Goal: Transaction & Acquisition: Purchase product/service

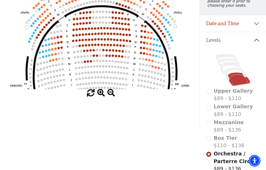
scroll to position [58, 0]
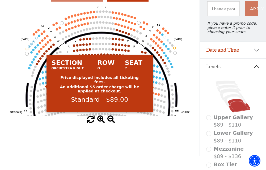
click at [43, 85] on circle at bounding box center [43, 83] width 2 height 2
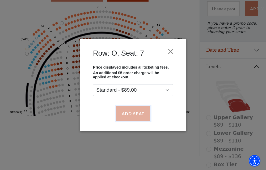
click at [134, 115] on button "Add Seat" at bounding box center [133, 113] width 34 height 15
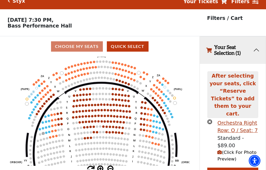
scroll to position [6, 0]
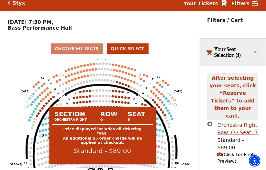
click at [46, 136] on circle at bounding box center [46, 135] width 2 height 2
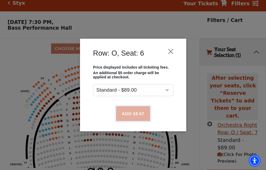
click at [139, 115] on button "Add Seat" at bounding box center [133, 113] width 34 height 15
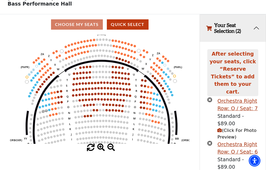
scroll to position [41, 0]
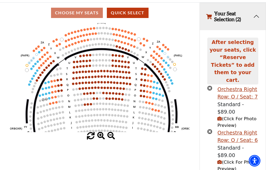
click at [226, 117] on span "(Click For Photo Preview)" at bounding box center [236, 123] width 39 height 12
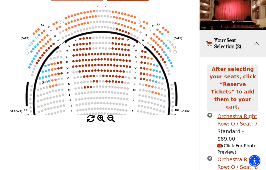
scroll to position [68, 0]
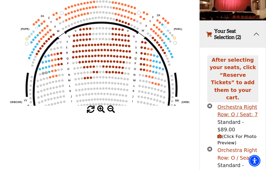
click at [226, 147] on div "Orchestra Right Row: O / Seat: 6" at bounding box center [237, 154] width 41 height 15
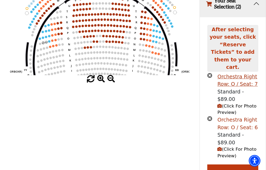
scroll to position [99, 0]
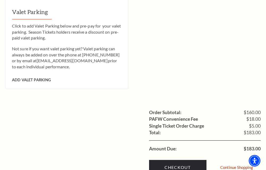
scroll to position [372, 0]
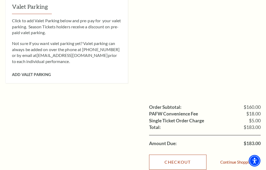
click at [164, 155] on link "Checkout" at bounding box center [177, 162] width 57 height 15
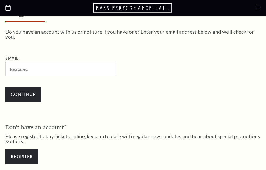
scroll to position [138, 0]
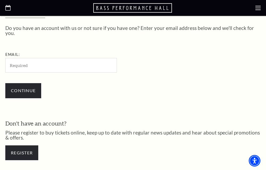
click at [35, 63] on input "Email:" at bounding box center [60, 65] width 111 height 15
type input "[EMAIL_ADDRESS][DOMAIN_NAME]"
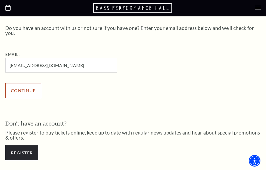
click at [31, 88] on input "Continue" at bounding box center [23, 90] width 36 height 15
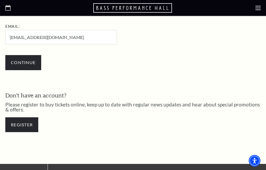
scroll to position [177, 0]
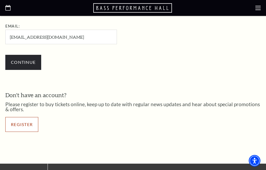
click at [26, 123] on link "Register" at bounding box center [21, 124] width 33 height 15
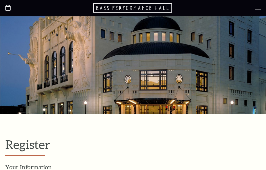
select select "1"
select select "[GEOGRAPHIC_DATA]"
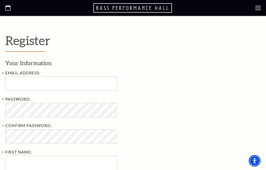
scroll to position [106, 0]
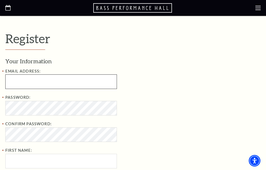
click at [65, 84] on input "Email Address:" at bounding box center [60, 82] width 111 height 15
type input "[EMAIL_ADDRESS][DOMAIN_NAME]"
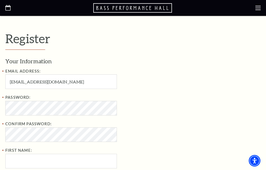
type input "[PERSON_NAME]"
type input "Cryer"
type input "8174753649"
type input "2122 Skyline Dr"
type input "Fort worth"
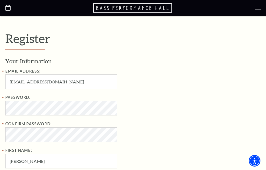
type input "76114-1925"
type input "817-475-3649"
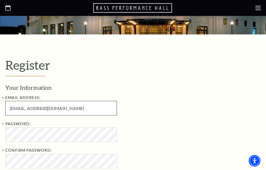
scroll to position [133, 0]
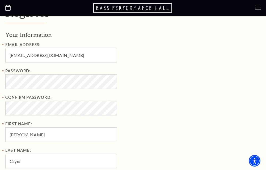
click at [130, 92] on div "Password: Confirm Password: First Name: Toni" at bounding box center [91, 105] width 173 height 74
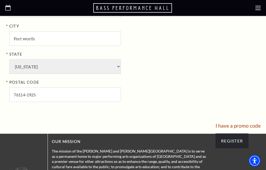
scroll to position [425, 0]
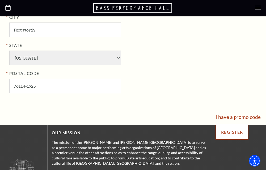
click at [224, 132] on input "Register" at bounding box center [231, 132] width 33 height 15
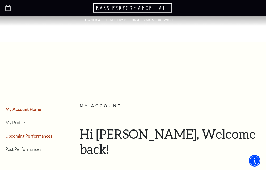
click at [38, 136] on link "Upcoming Performances" at bounding box center [28, 136] width 47 height 5
click at [31, 135] on link "Upcoming Performances" at bounding box center [28, 136] width 47 height 5
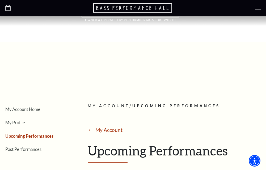
click at [256, 7] on icon at bounding box center [257, 7] width 5 height 5
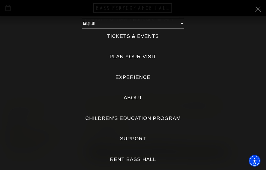
click at [132, 36] on label "Tickets & Events" at bounding box center [133, 36] width 52 height 7
click at [0, 0] on Events "Tickets & Events" at bounding box center [0, 0] width 0 height 0
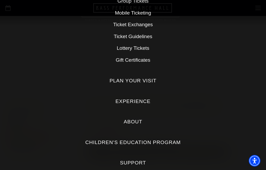
scroll to position [40, 0]
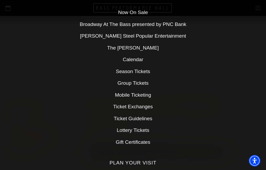
click at [132, 58] on link "Calendar" at bounding box center [133, 60] width 20 height 6
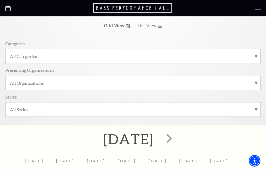
scroll to position [53, 0]
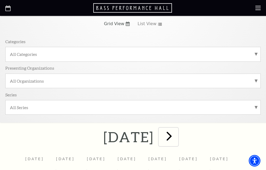
click at [177, 136] on span "next" at bounding box center [168, 136] width 15 height 15
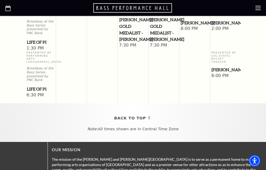
scroll to position [632, 0]
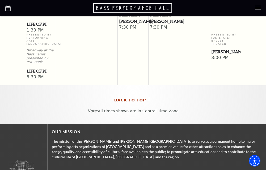
click at [142, 97] on span "Back To Top" at bounding box center [130, 100] width 32 height 7
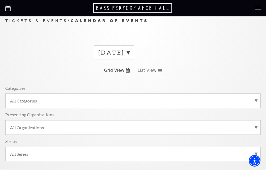
scroll to position [0, 0]
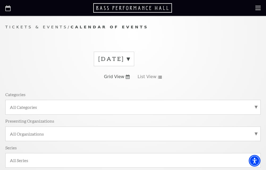
click at [130, 58] on label "September 2025" at bounding box center [113, 59] width 31 height 8
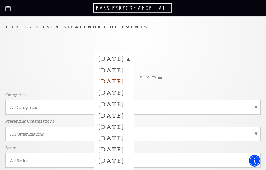
click at [124, 80] on label "October 2025" at bounding box center [113, 81] width 31 height 11
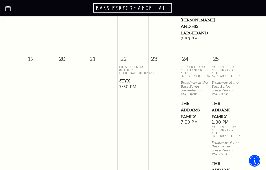
scroll to position [425, 0]
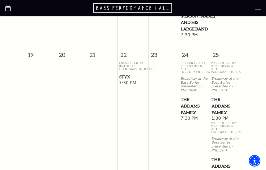
click at [124, 80] on span "Styx" at bounding box center [132, 77] width 27 height 7
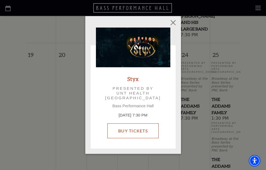
click at [136, 131] on link "Buy Tickets" at bounding box center [132, 131] width 51 height 15
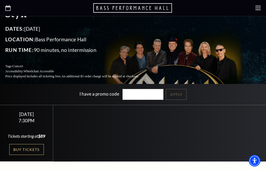
scroll to position [133, 0]
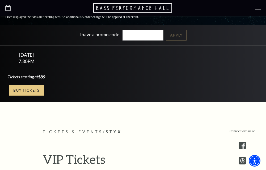
click at [25, 96] on link "Buy Tickets" at bounding box center [26, 90] width 35 height 11
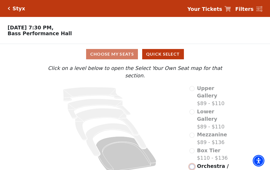
click at [193, 165] on input "Orchestra / Parterre Circle$89 - $136\a" at bounding box center [191, 167] width 5 height 5
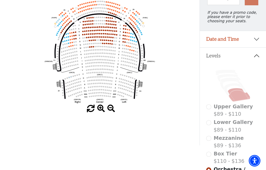
scroll to position [78, 0]
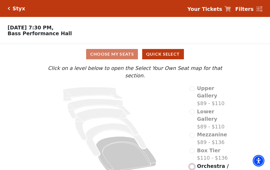
click at [192, 165] on input "Orchestra / Parterre Circle$89 - $136\a" at bounding box center [191, 167] width 5 height 5
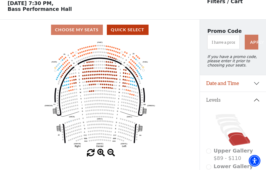
scroll to position [25, 0]
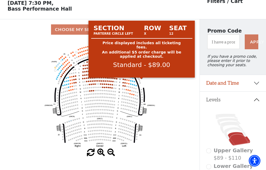
click at [142, 79] on circle at bounding box center [141, 78] width 1 height 1
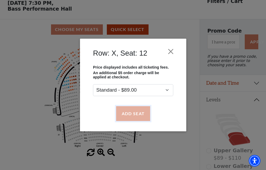
click at [132, 113] on button "Add Seat" at bounding box center [133, 113] width 34 height 15
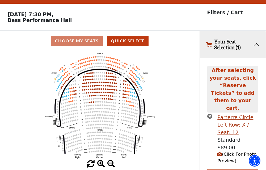
scroll to position [13, 0]
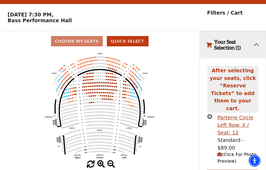
click at [224, 152] on span "(Click For Photo Preview)" at bounding box center [236, 158] width 39 height 12
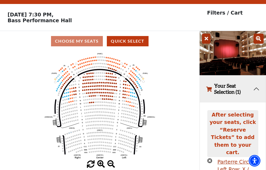
click at [210, 158] on icon "times-circle" at bounding box center [209, 160] width 5 height 5
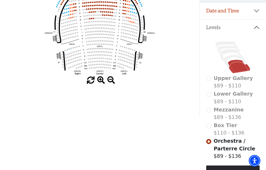
scroll to position [104, 0]
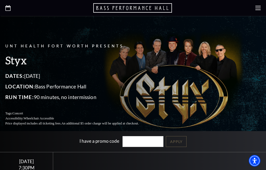
scroll to position [80, 0]
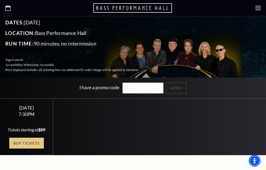
click at [34, 147] on link "Buy Tickets" at bounding box center [26, 143] width 35 height 11
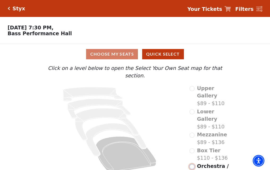
click at [192, 165] on input "Orchestra / Parterre Circle$89 - $136\a" at bounding box center [191, 167] width 5 height 5
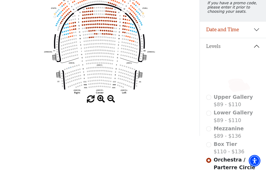
scroll to position [50, 0]
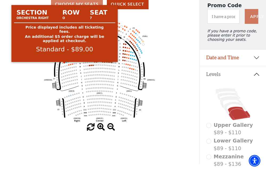
click at [65, 63] on circle at bounding box center [64, 62] width 1 height 1
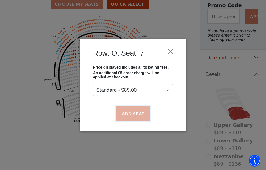
click at [139, 113] on button "Add Seat" at bounding box center [133, 113] width 34 height 15
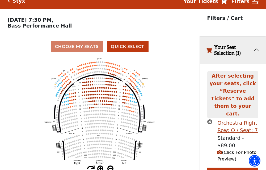
scroll to position [6, 0]
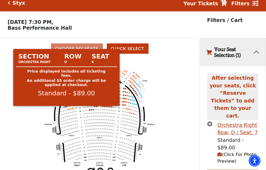
click at [66, 108] on circle at bounding box center [66, 106] width 1 height 1
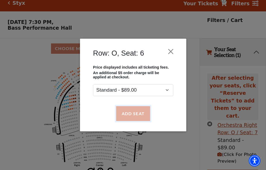
click at [134, 116] on button "Add Seat" at bounding box center [133, 113] width 34 height 15
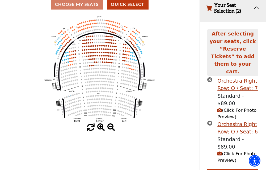
scroll to position [54, 0]
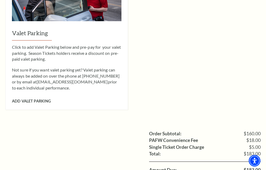
scroll to position [425, 0]
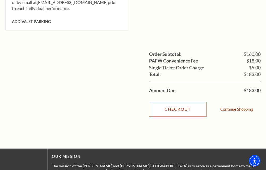
click at [177, 104] on link "Checkout" at bounding box center [177, 109] width 57 height 15
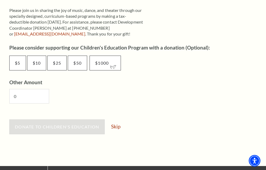
scroll to position [319, 0]
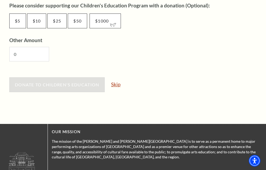
click at [117, 85] on link "Skip" at bounding box center [115, 84] width 9 height 5
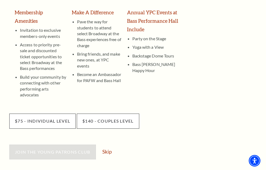
scroll to position [133, 0]
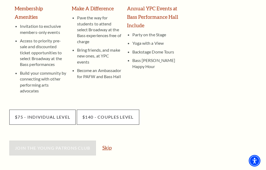
click at [105, 145] on link "Skip" at bounding box center [106, 147] width 9 height 5
